Goal: Information Seeking & Learning: Find specific page/section

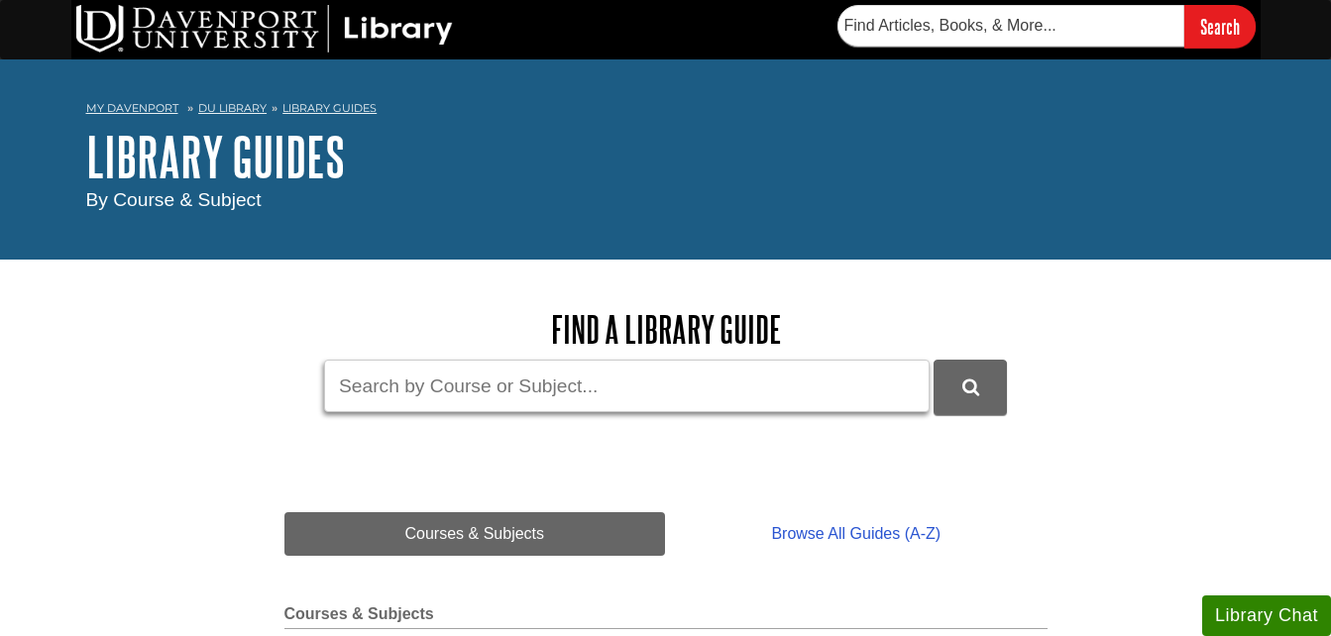
click at [545, 395] on input "Guide Search Terms" at bounding box center [626, 386] width 605 height 53
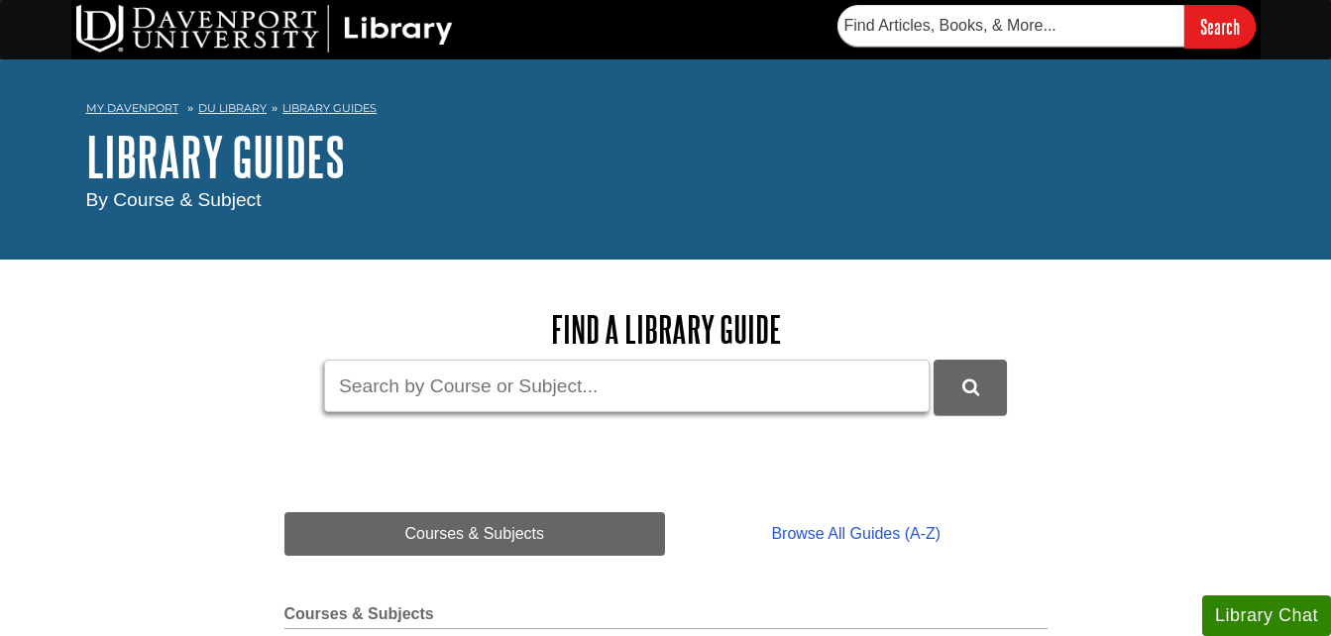
click at [388, 389] on input "Guide Search Terms" at bounding box center [626, 386] width 605 height 53
click at [379, 402] on input "merg" at bounding box center [626, 386] width 605 height 53
type input "mergant"
click at [934, 360] on button "submit" at bounding box center [970, 387] width 73 height 55
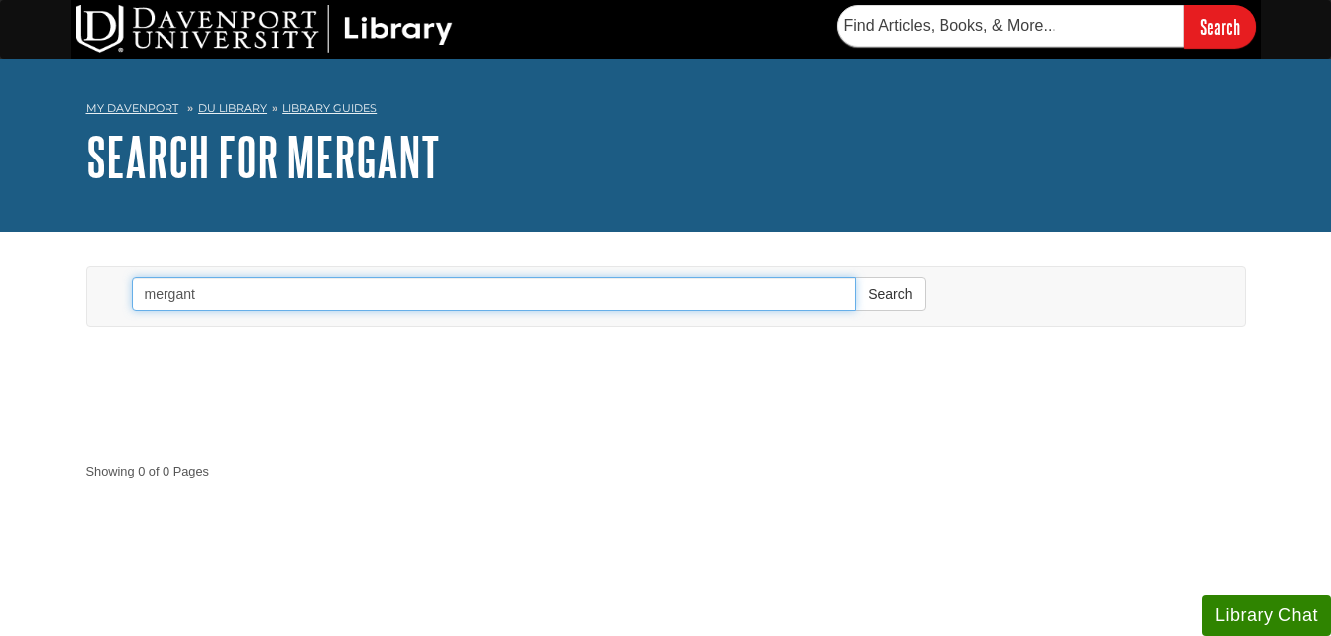
click at [693, 297] on input "mergant" at bounding box center [494, 294] width 725 height 34
click at [855, 277] on button "Search" at bounding box center [889, 294] width 69 height 34
type input "m"
type input "mergant"
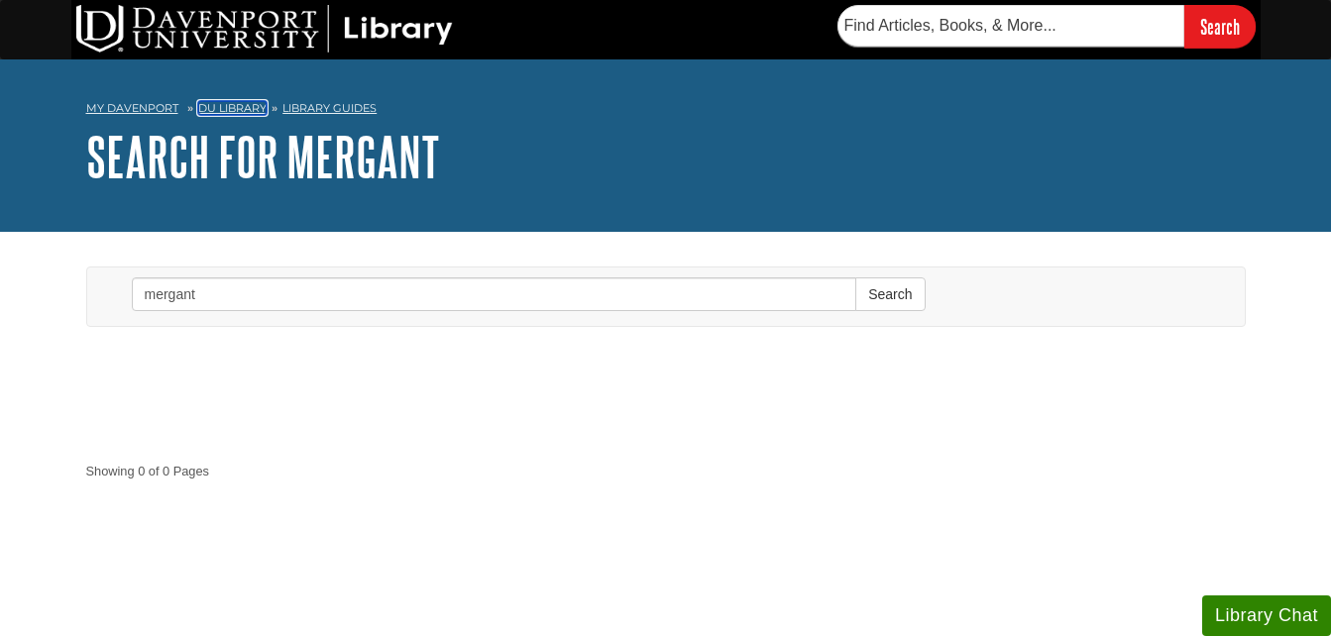
click at [225, 106] on link "DU Library" at bounding box center [232, 108] width 68 height 14
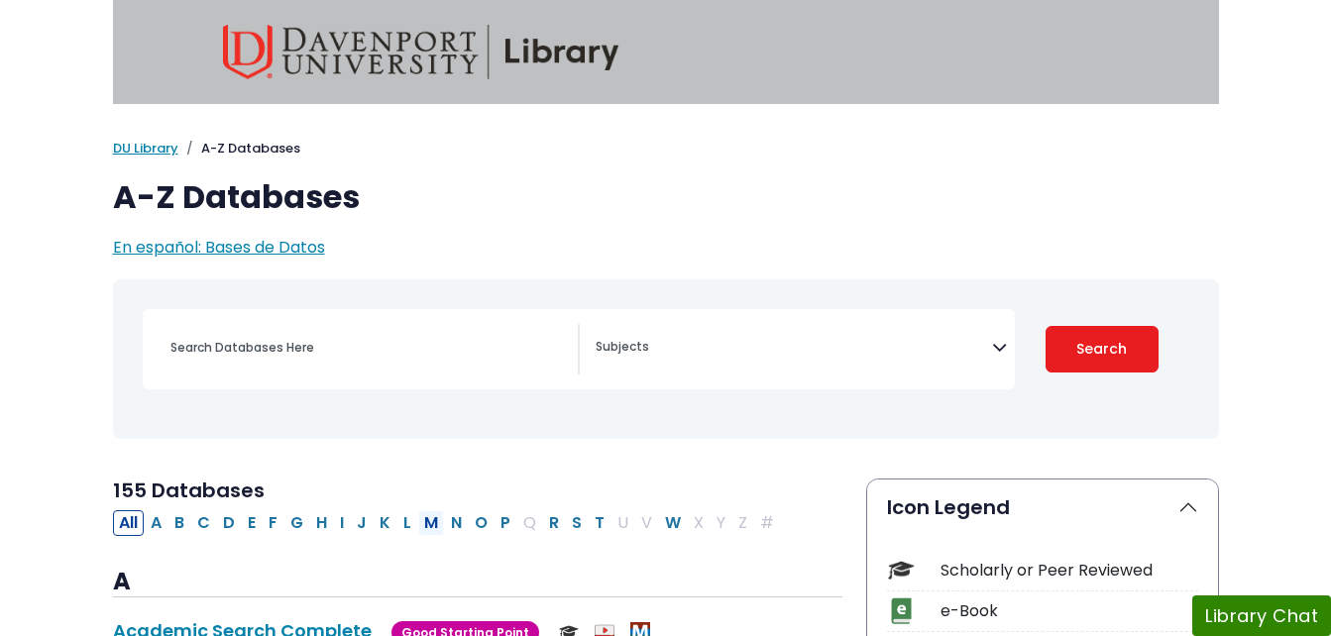
click at [434, 521] on button "M" at bounding box center [431, 523] width 26 height 26
select select "Database Subject Filter"
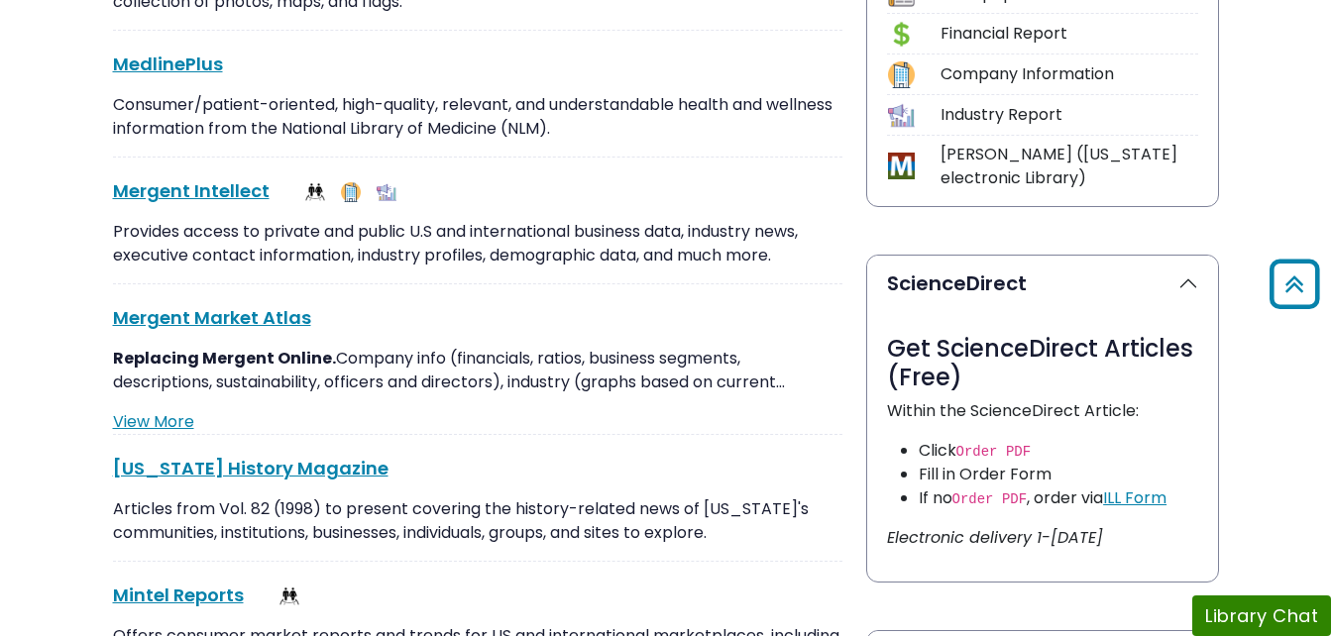
scroll to position [835, 0]
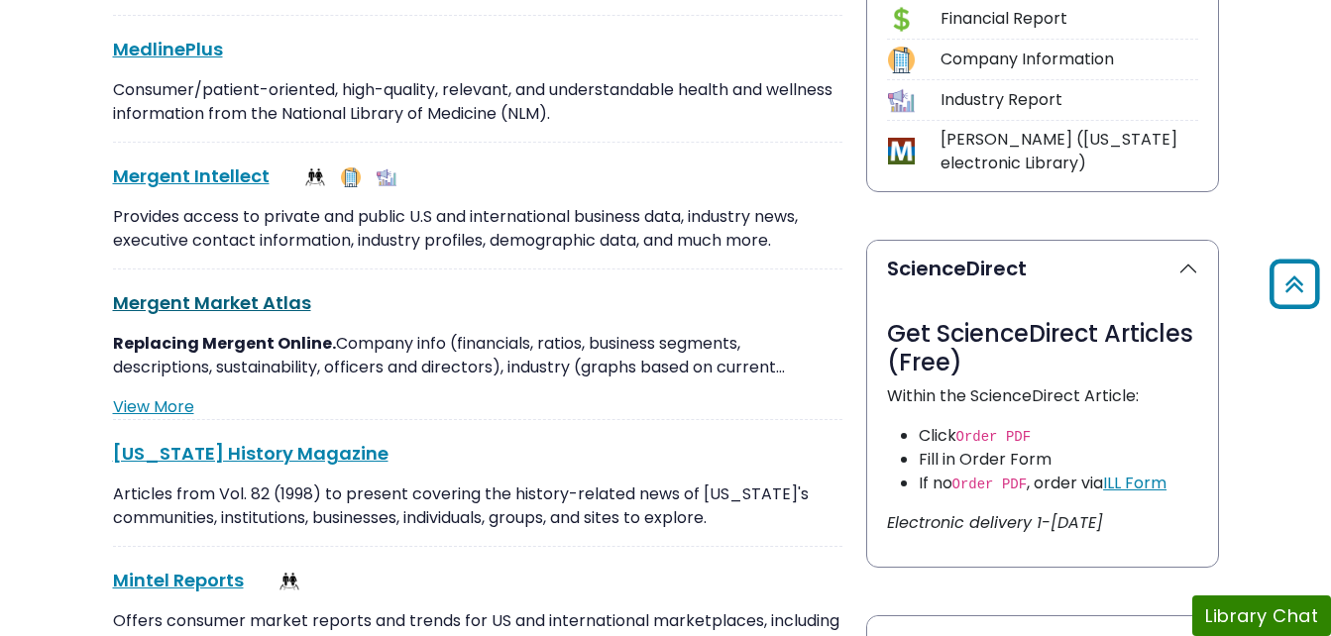
click at [234, 296] on link "Mergent Market Atlas This link opens in a new window" at bounding box center [212, 302] width 198 height 25
